Goal: Information Seeking & Learning: Learn about a topic

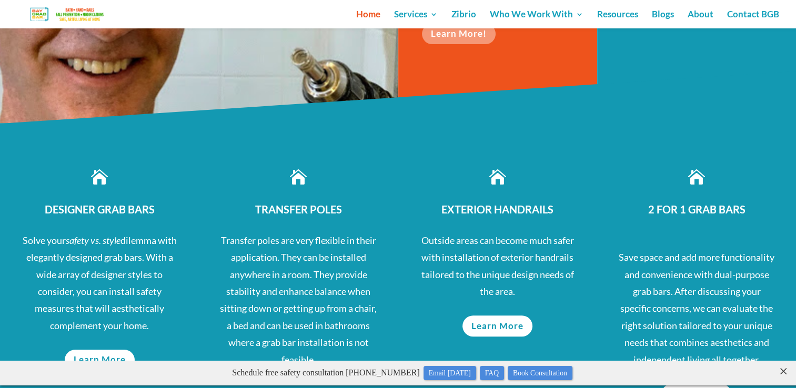
scroll to position [421, 0]
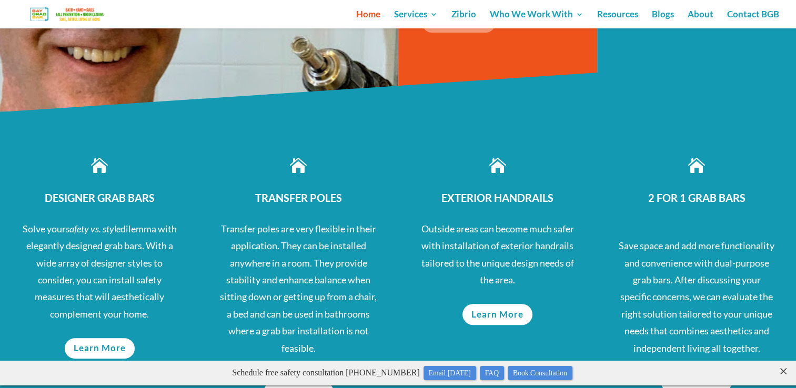
click at [104, 195] on span "DESIGNER GRAB BARS" at bounding box center [100, 198] width 110 height 13
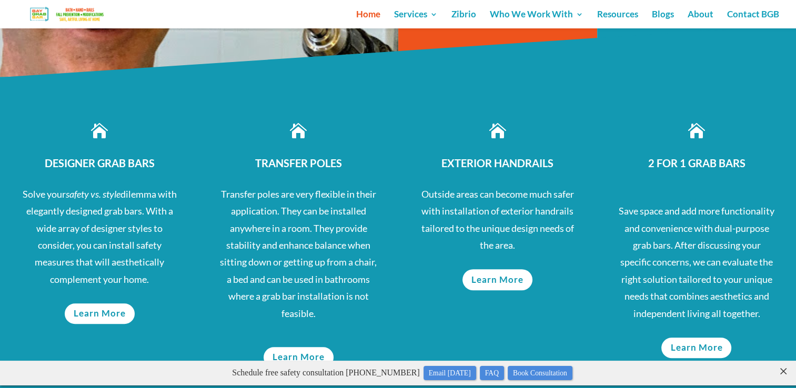
scroll to position [526, 0]
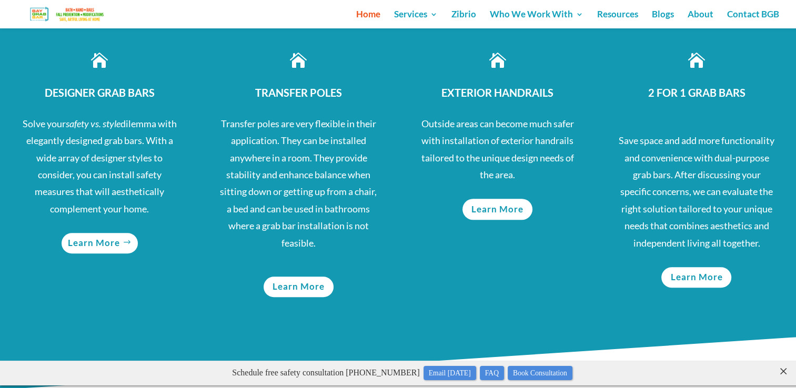
click at [99, 247] on link "Learn More" at bounding box center [100, 243] width 76 height 21
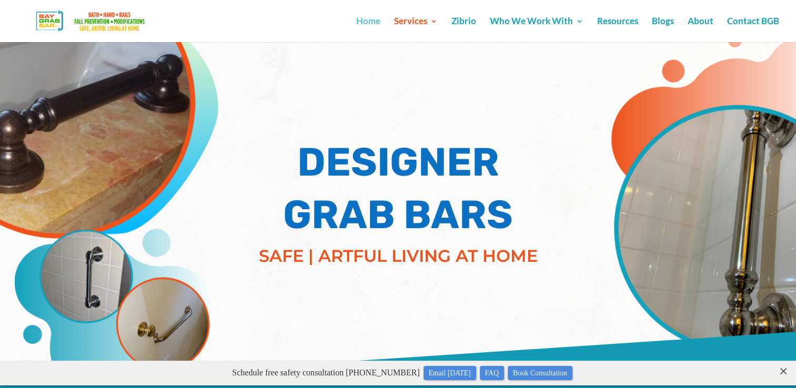
click at [368, 22] on link "Home" at bounding box center [368, 29] width 24 height 25
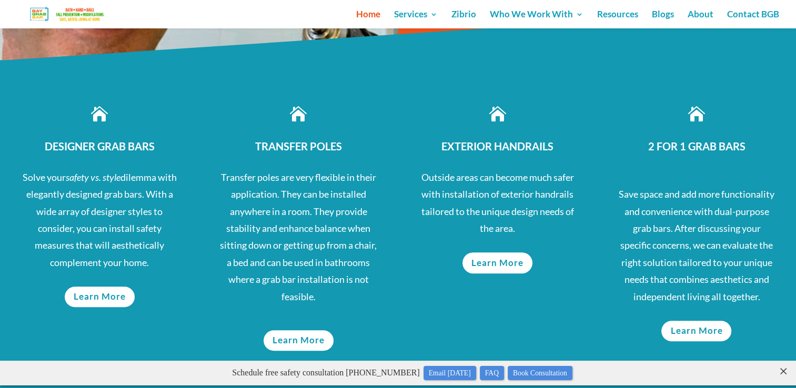
scroll to position [474, 0]
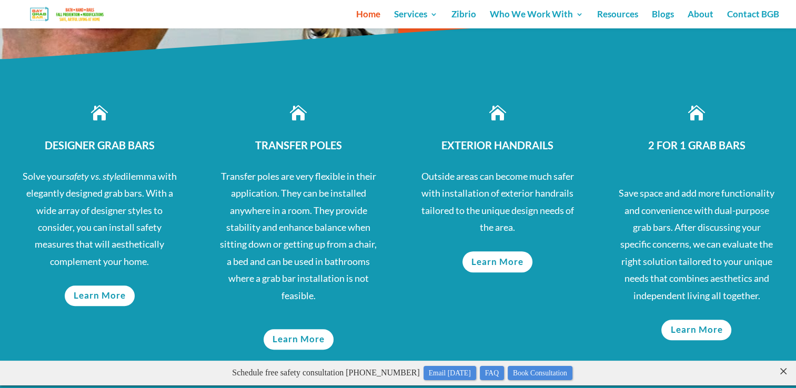
click at [686, 148] on span "2 FOR 1 GRAB BARS" at bounding box center [696, 145] width 97 height 13
click at [705, 148] on span "2 FOR 1 GRAB BARS" at bounding box center [696, 145] width 97 height 13
click at [684, 340] on link "Learn More" at bounding box center [696, 330] width 76 height 21
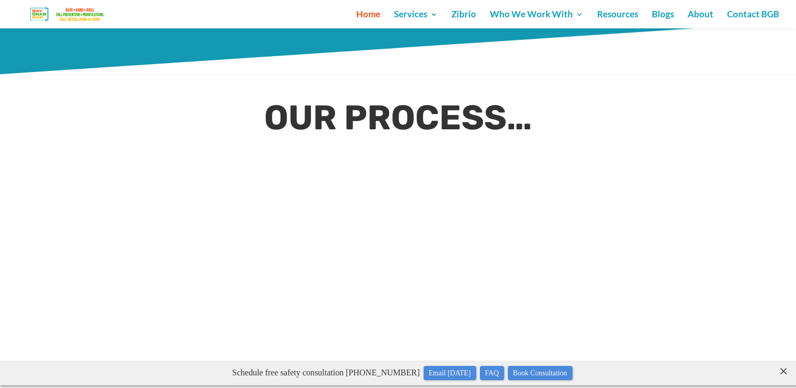
scroll to position [684, 0]
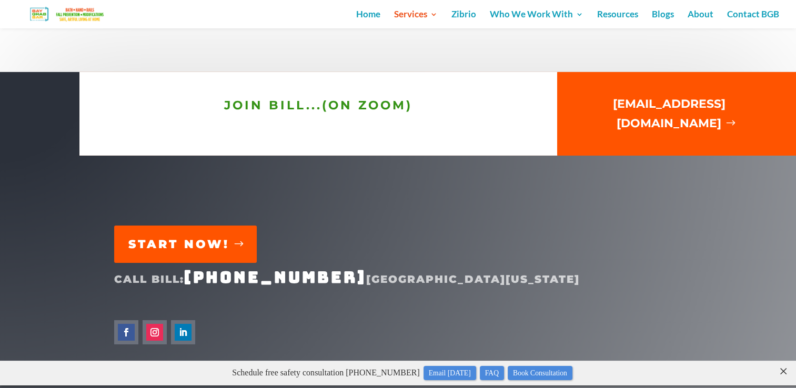
scroll to position [3349, 0]
